Goal: Find specific page/section: Find specific page/section

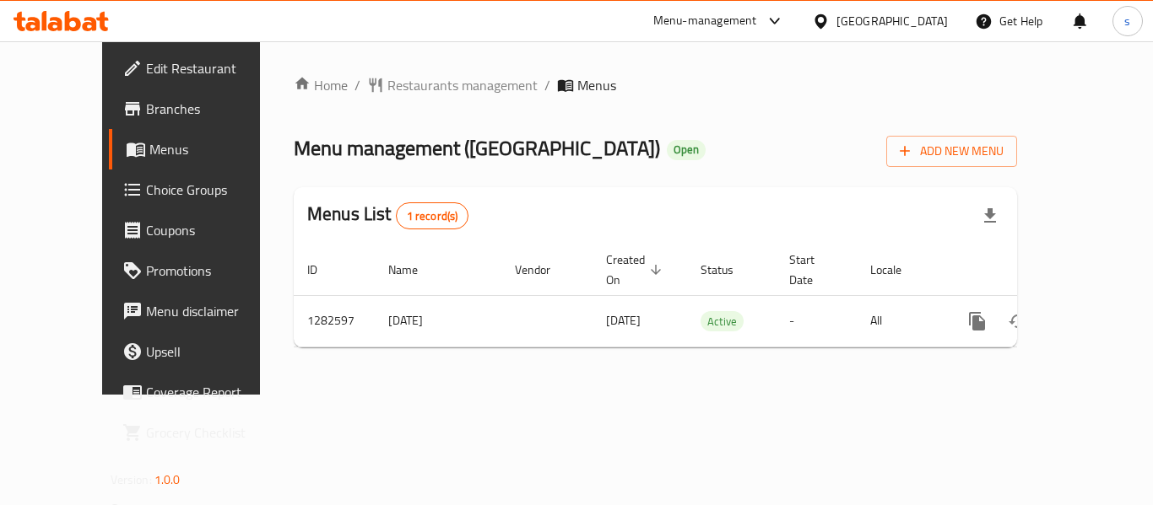
click at [911, 22] on div "[GEOGRAPHIC_DATA]" at bounding box center [891, 21] width 111 height 19
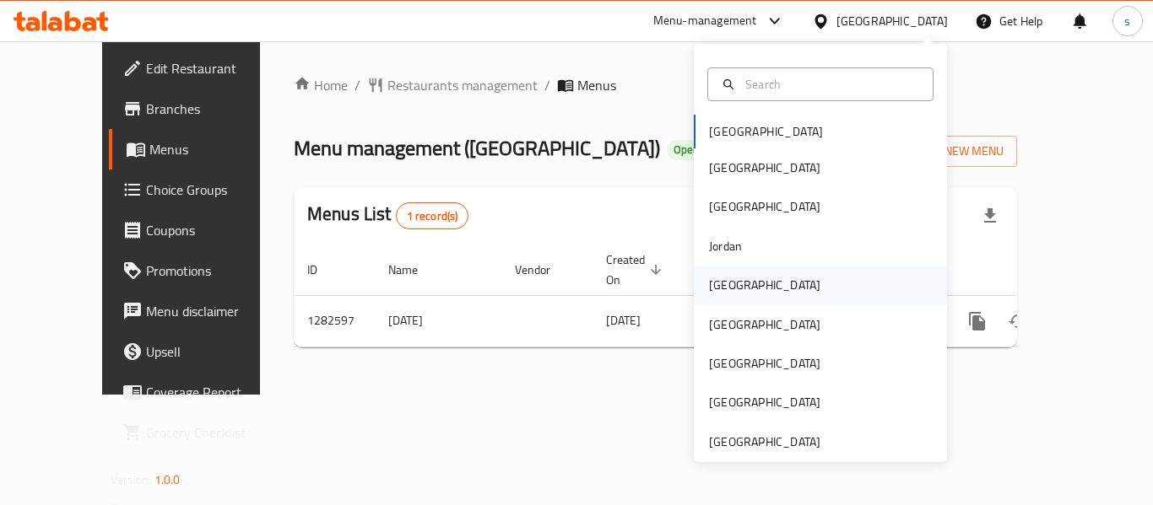
click at [734, 285] on div "[GEOGRAPHIC_DATA]" at bounding box center [764, 285] width 138 height 39
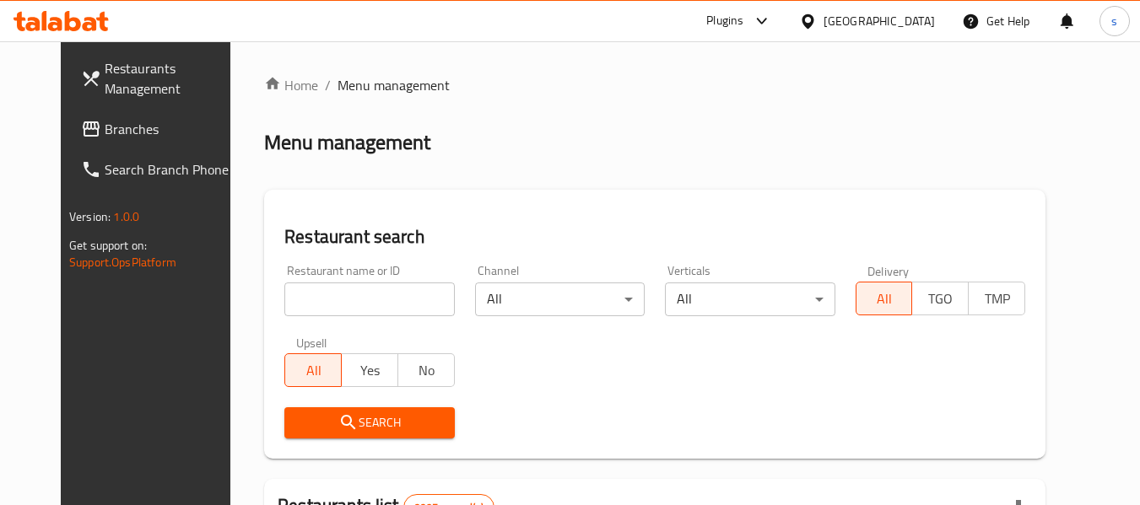
click at [289, 308] on input "search" at bounding box center [369, 300] width 170 height 34
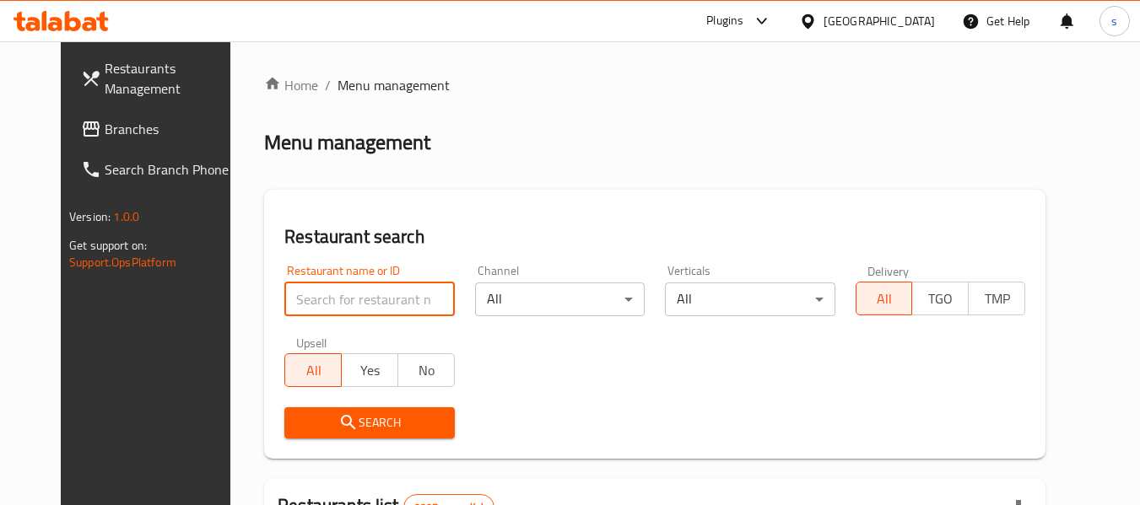
paste input "774340"
type input "774340"
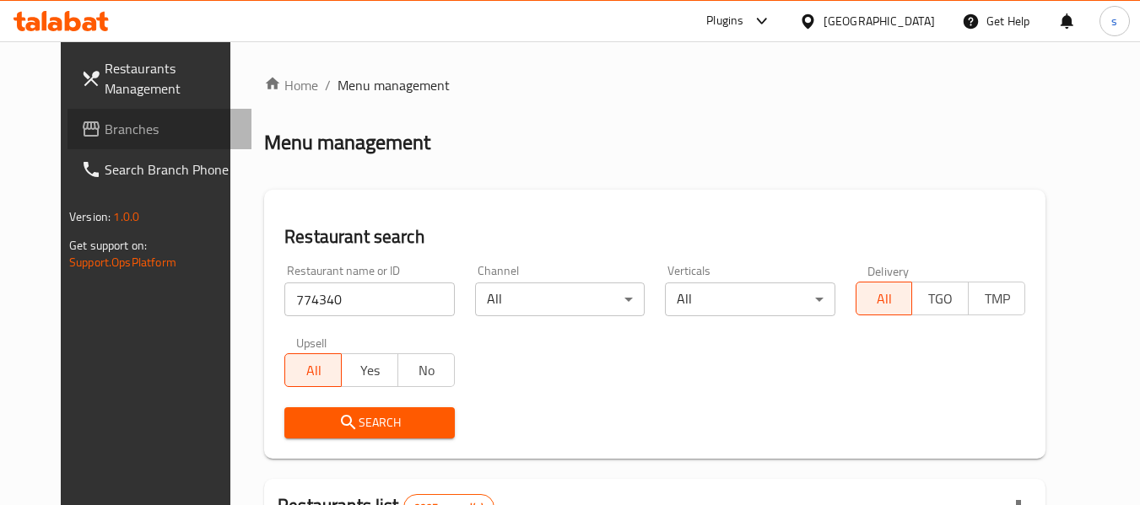
click at [105, 128] on span "Branches" at bounding box center [171, 129] width 133 height 20
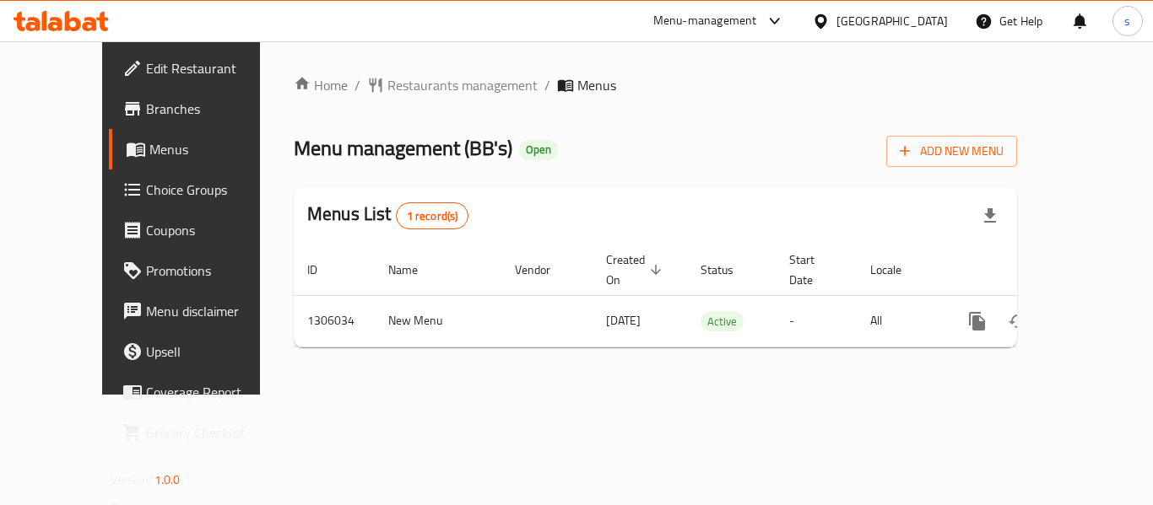
click at [491, 24] on div "Menu-management [GEOGRAPHIC_DATA] Get Help s" at bounding box center [576, 21] width 1153 height 41
click at [388, 77] on span "Restaurants management" at bounding box center [462, 85] width 150 height 20
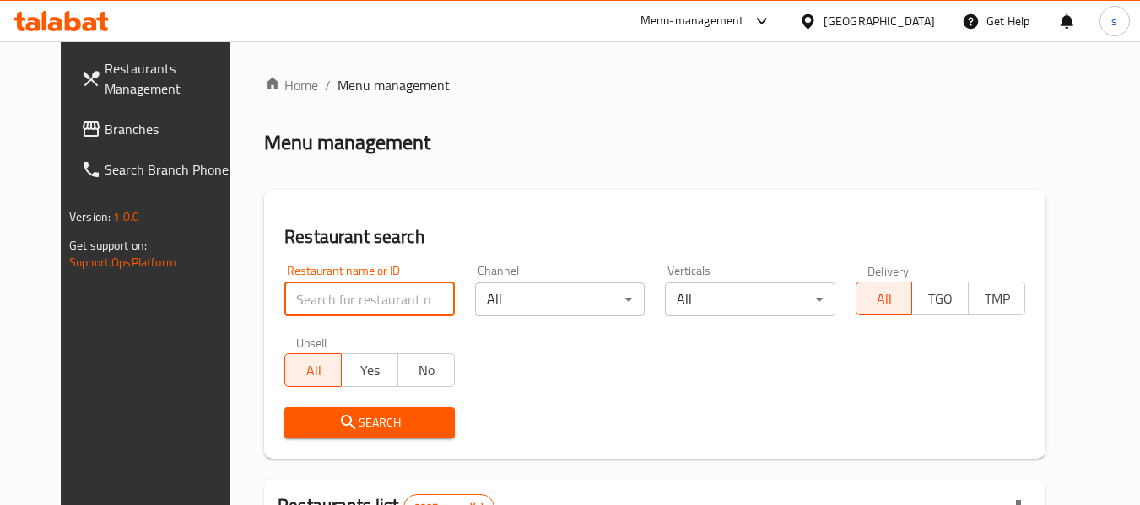
click at [312, 305] on input "search" at bounding box center [369, 300] width 170 height 34
paste input "703950"
type input "703950"
click button "Search" at bounding box center [369, 423] width 170 height 31
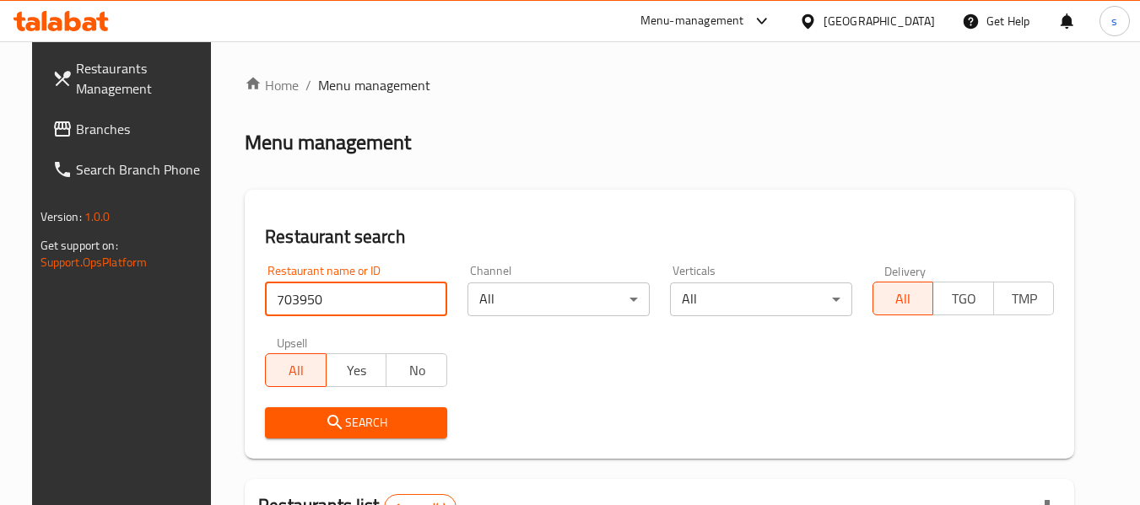
drag, startPoint x: 894, startPoint y: 15, endPoint x: 873, endPoint y: 33, distance: 26.9
click at [824, 15] on div at bounding box center [811, 21] width 24 height 19
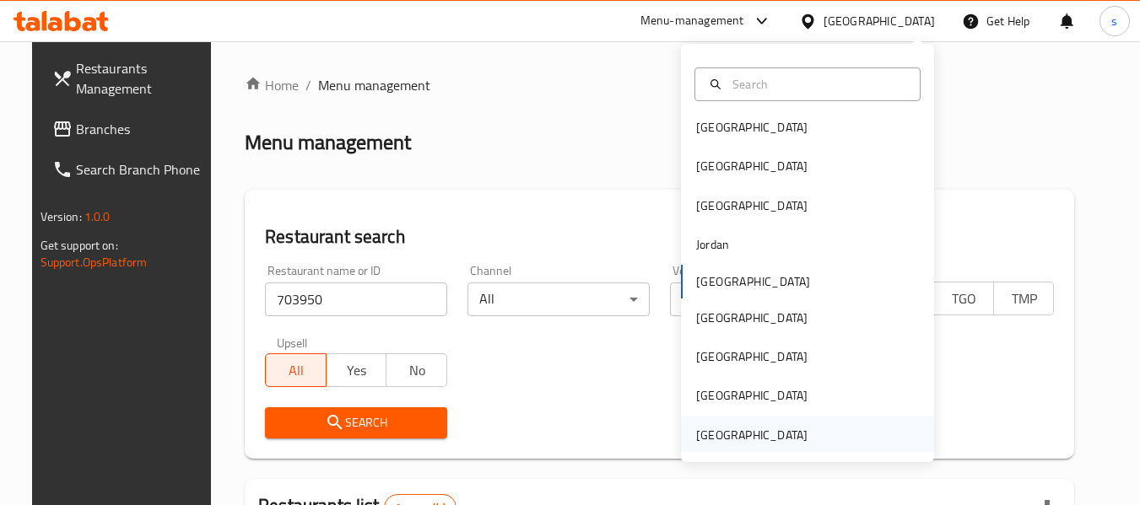
scroll to position [9, 0]
click at [734, 434] on div "[GEOGRAPHIC_DATA]" at bounding box center [751, 433] width 111 height 19
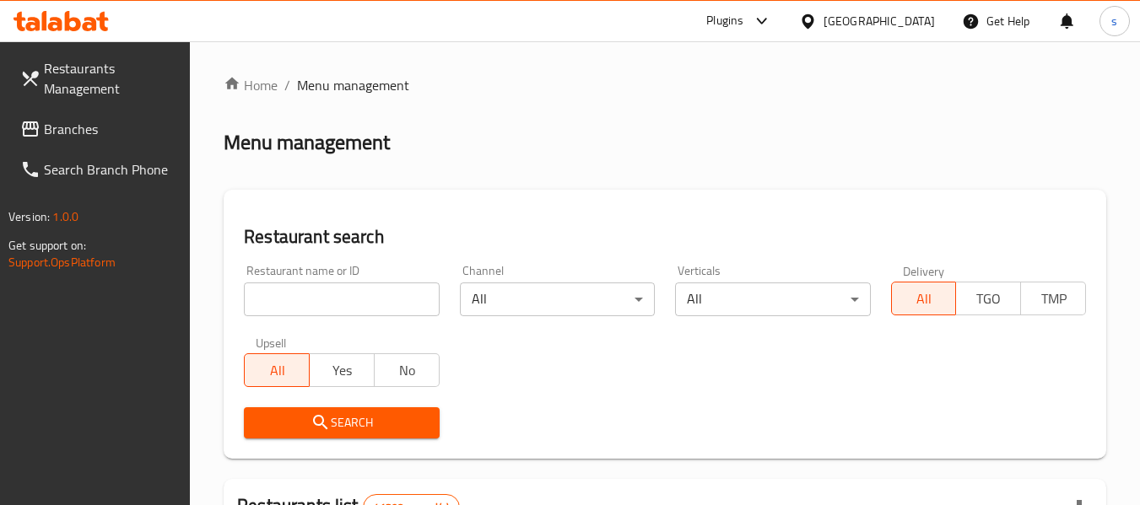
click at [76, 122] on span "Branches" at bounding box center [110, 129] width 133 height 20
